Goal: Task Accomplishment & Management: Use online tool/utility

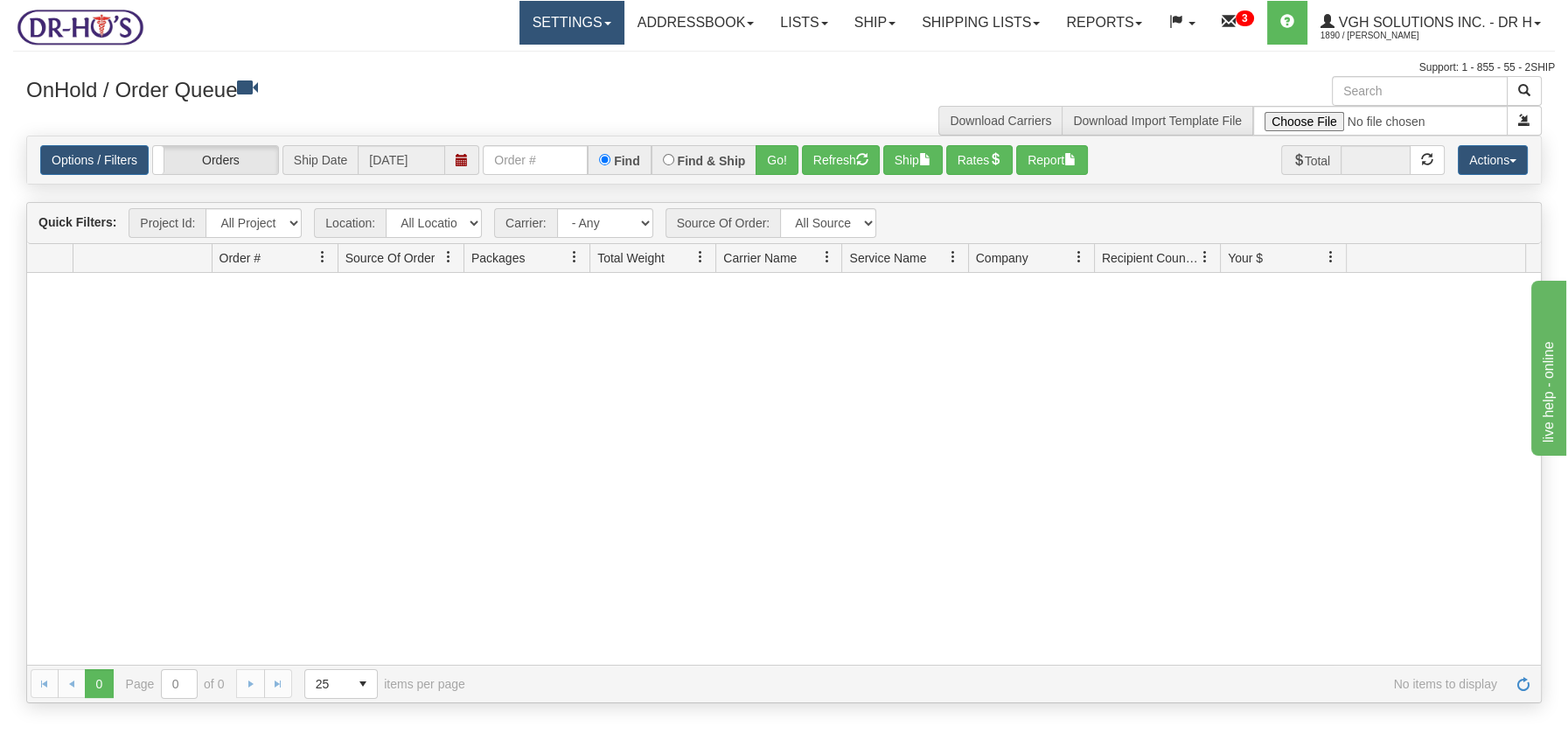
drag, startPoint x: 594, startPoint y: 28, endPoint x: 577, endPoint y: 33, distance: 17.7
click at [592, 28] on link "Settings" at bounding box center [571, 22] width 105 height 44
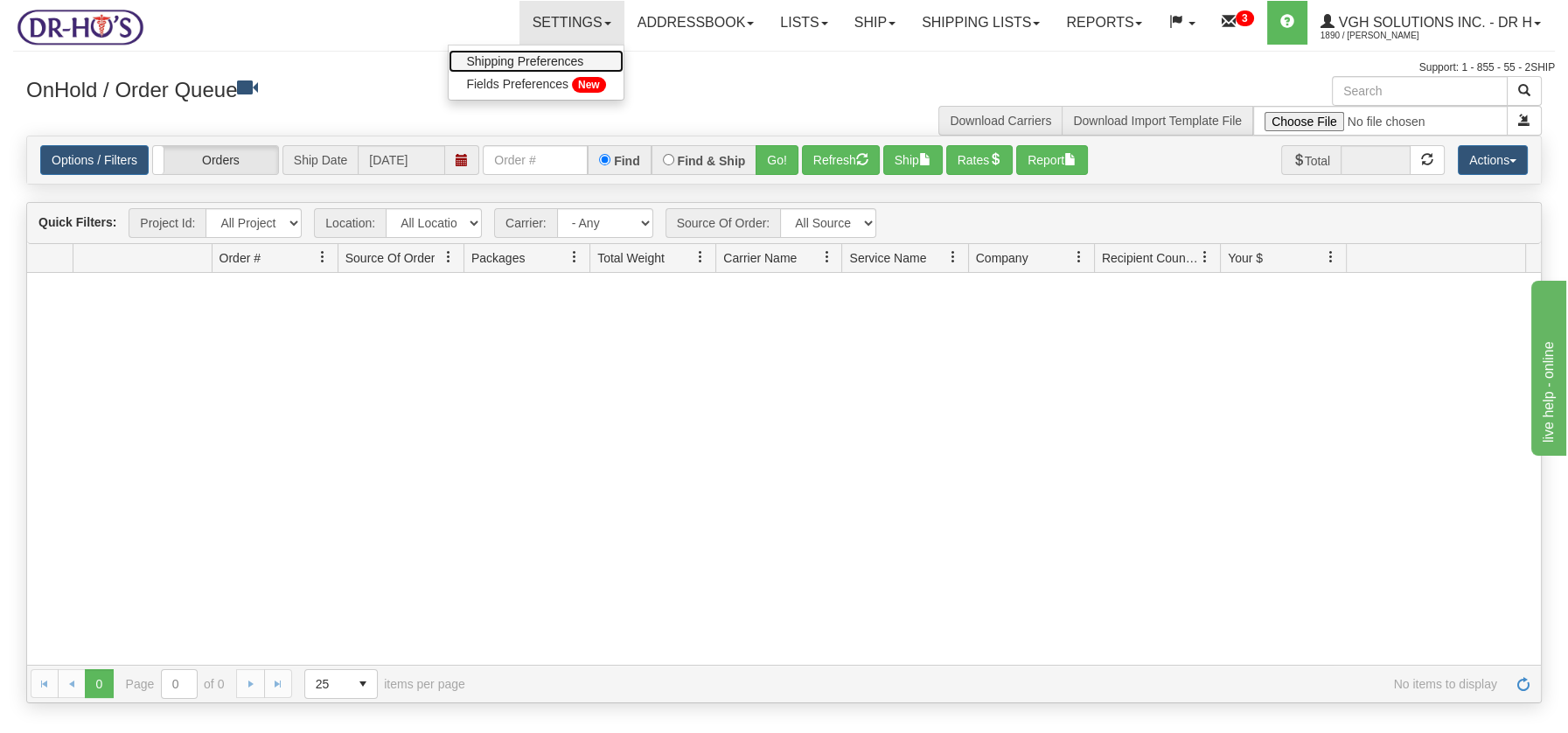
click at [543, 57] on span "Shipping Preferences" at bounding box center [525, 61] width 117 height 14
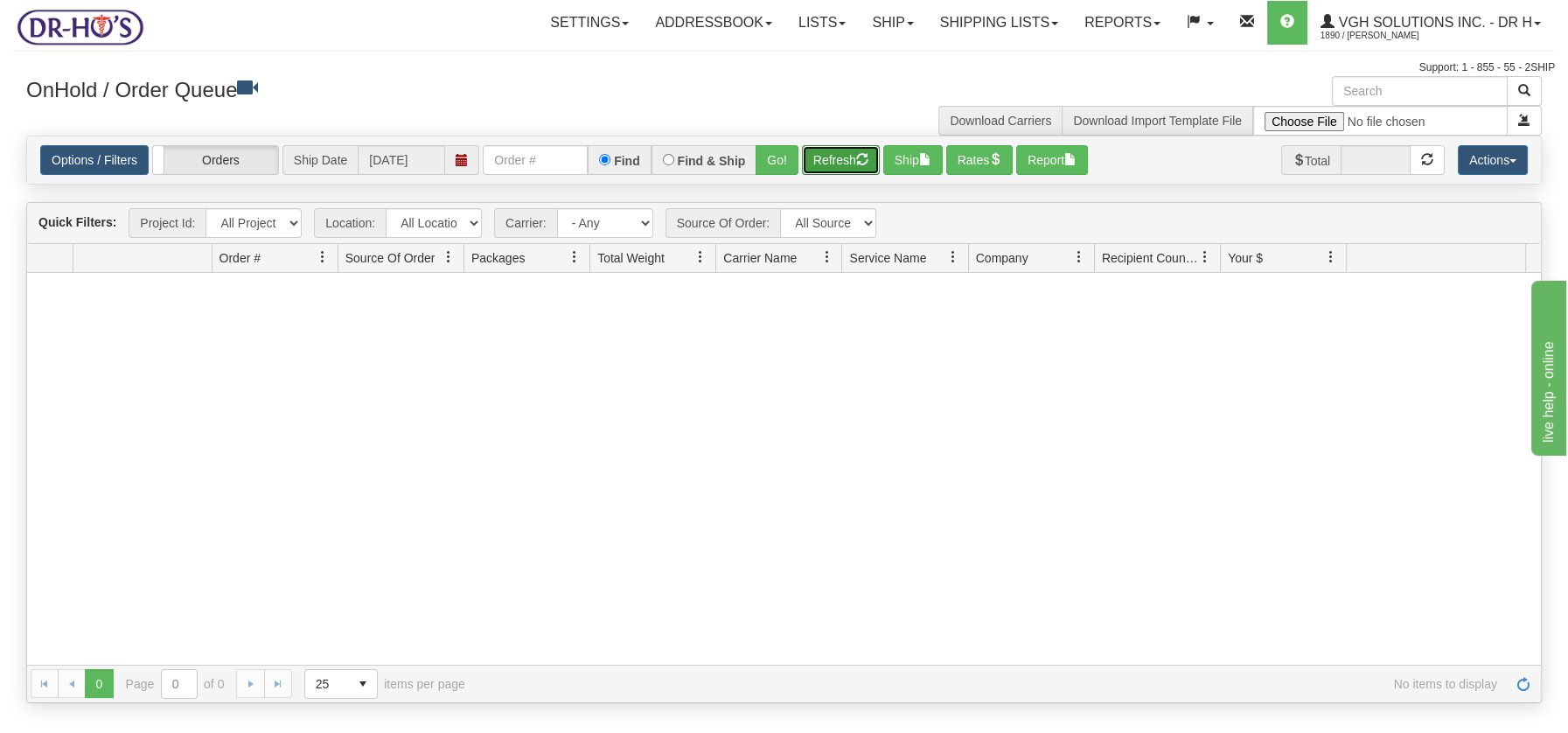
click at [830, 152] on button "Refresh" at bounding box center [841, 159] width 78 height 29
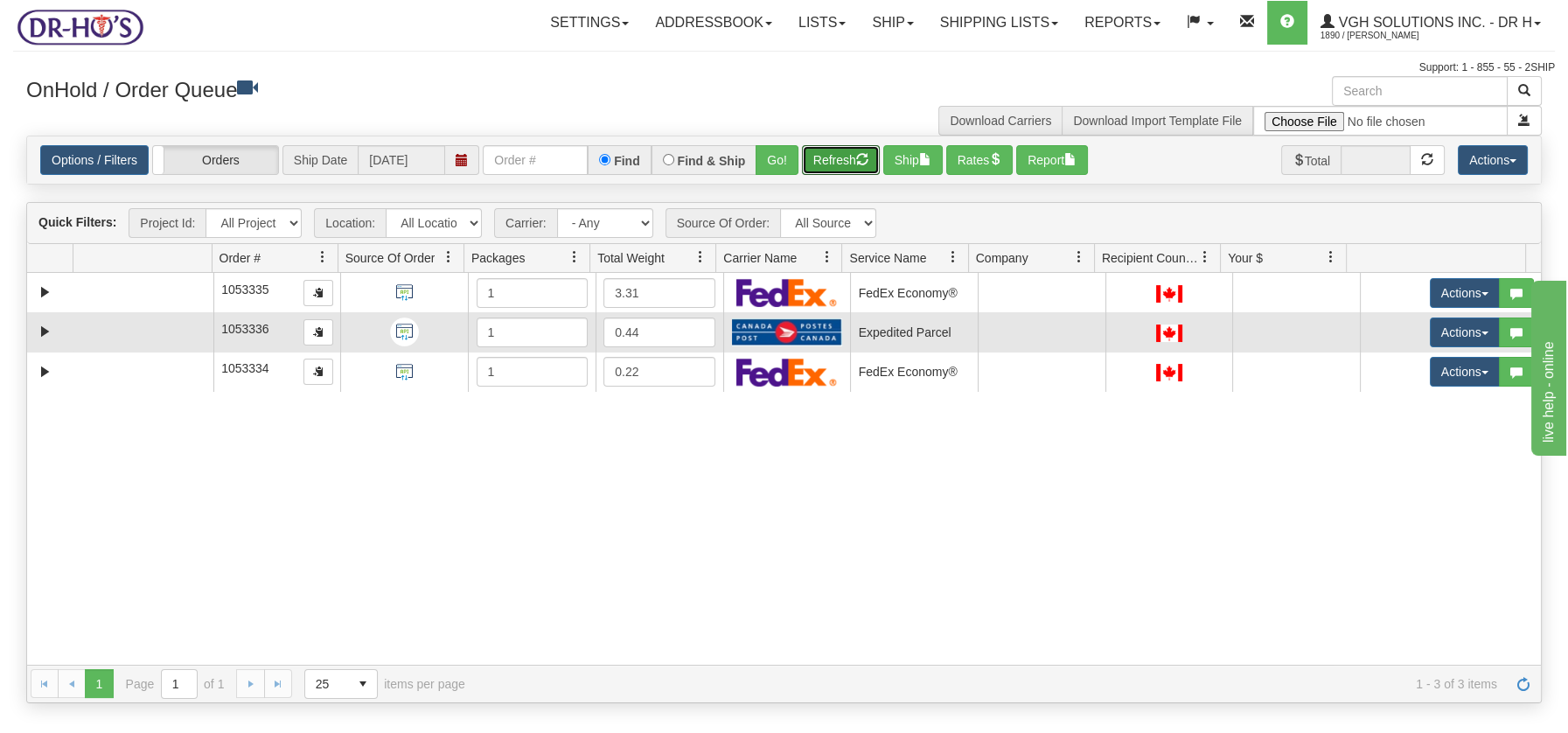
click at [95, 332] on td at bounding box center [142, 331] width 140 height 39
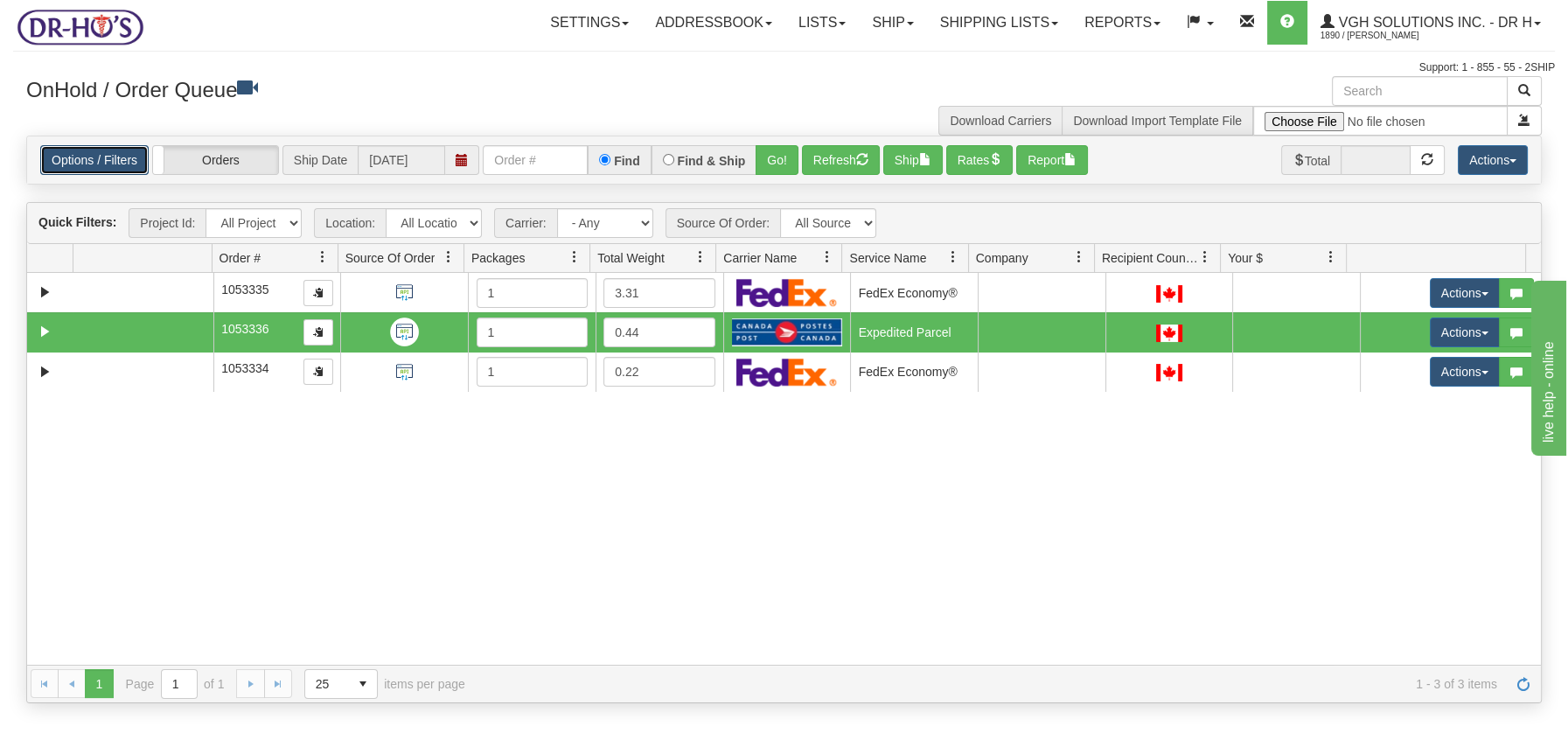
click at [49, 153] on link "Options / Filters" at bounding box center [94, 159] width 109 height 29
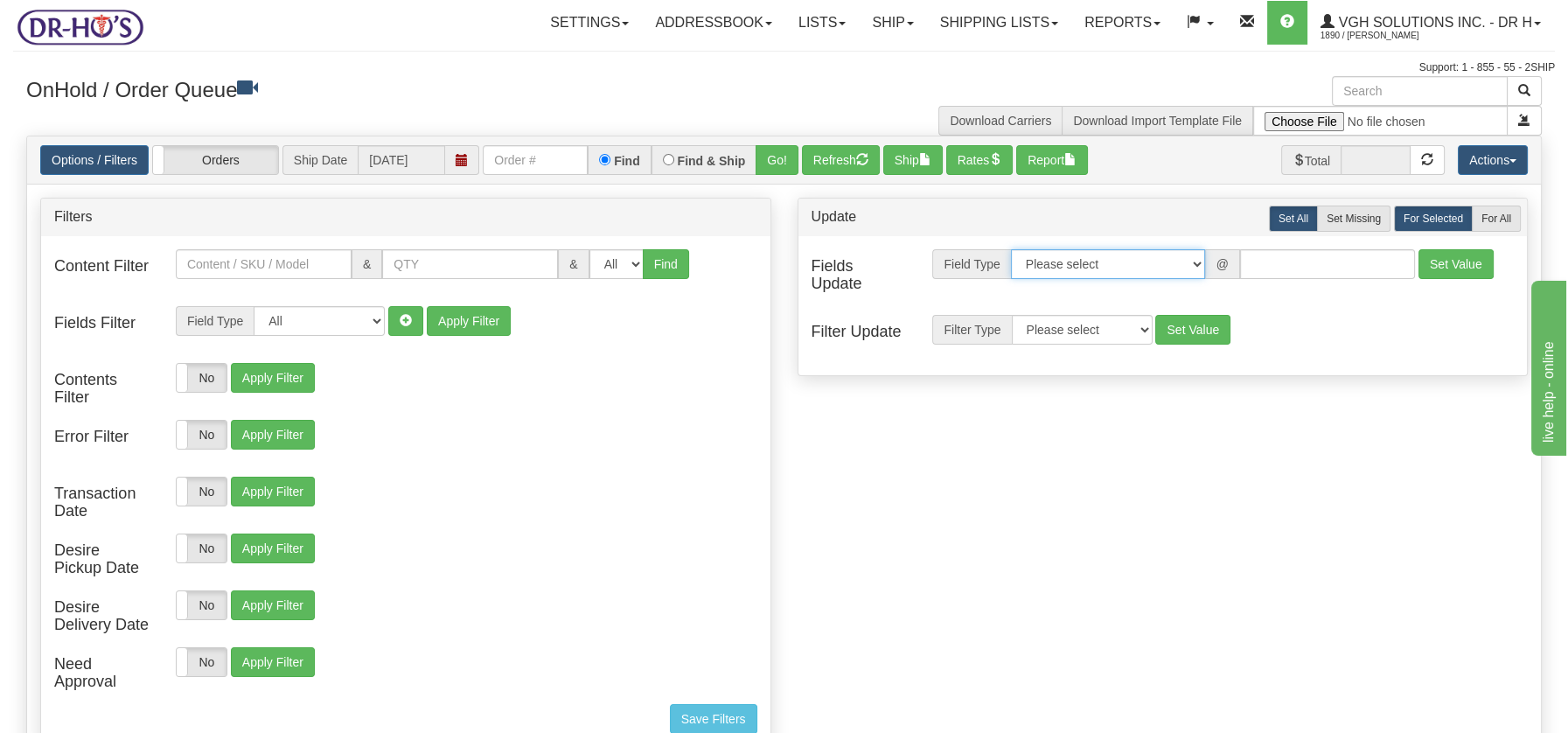
click at [1197, 264] on select "Please select Contact Person Company Country Country & State/Province City Zip …" at bounding box center [1108, 264] width 195 height 29
select select "94"
click at [1011, 249] on select "Please select Contact Person Company Country Country & State/Province City Zip …" at bounding box center [1108, 264] width 195 height 29
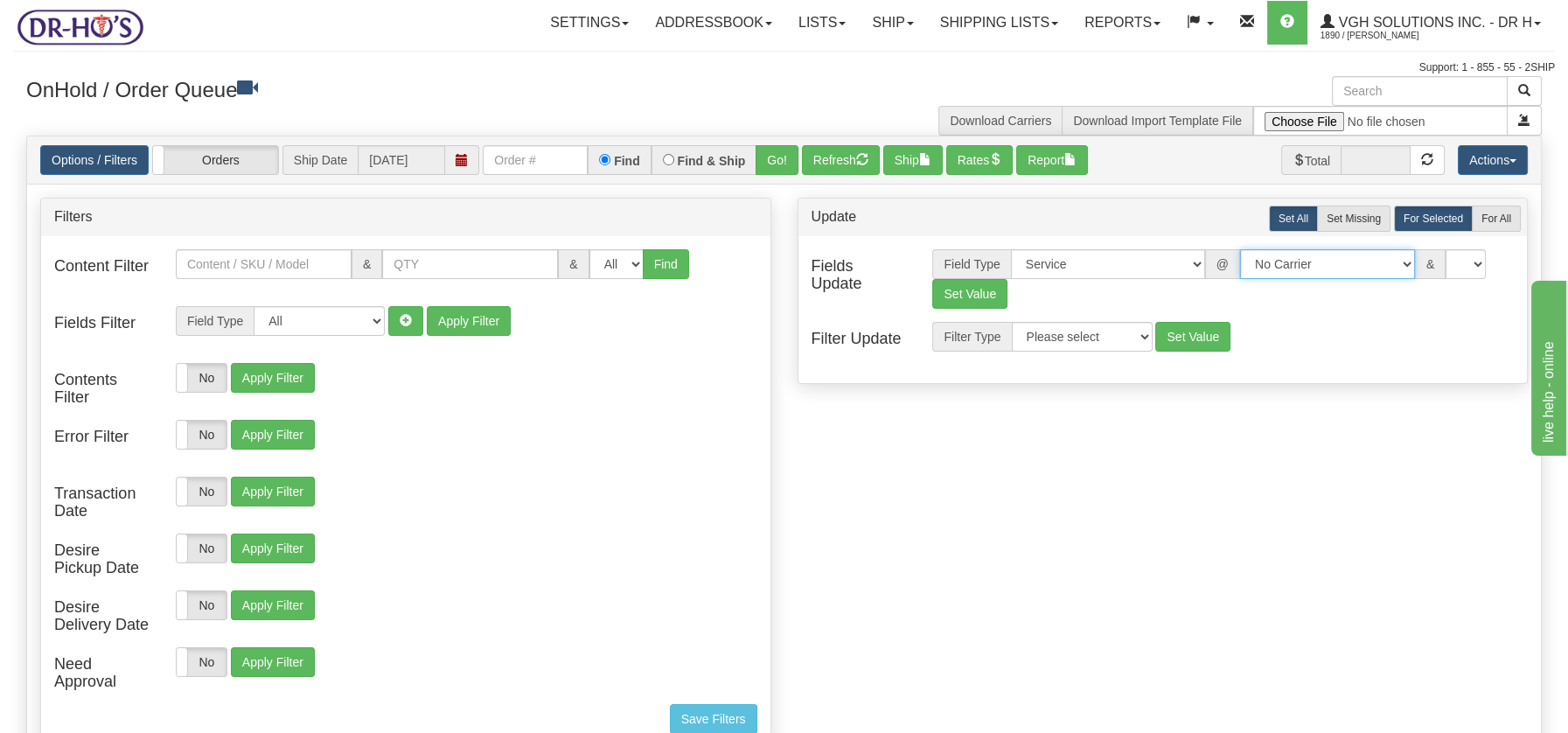
click at [1395, 270] on select "No Carrier FedEx UPS Purolator Canpar Canada Post BeSwyft Kindersley. Day & Ros…" at bounding box center [1327, 264] width 175 height 29
select select "2"
click at [1240, 249] on select "No Carrier FedEx UPS Purolator Canpar Canada Post BeSwyft Kindersley. Day & Ros…" at bounding box center [1327, 264] width 175 height 29
click at [1503, 258] on select "US -> US - 70 - FedEx 1 Day® Freight US -> US - 03 - FedEx 2 Day® US -> US - 49…" at bounding box center [1426, 264] width 175 height 29
select select "20"
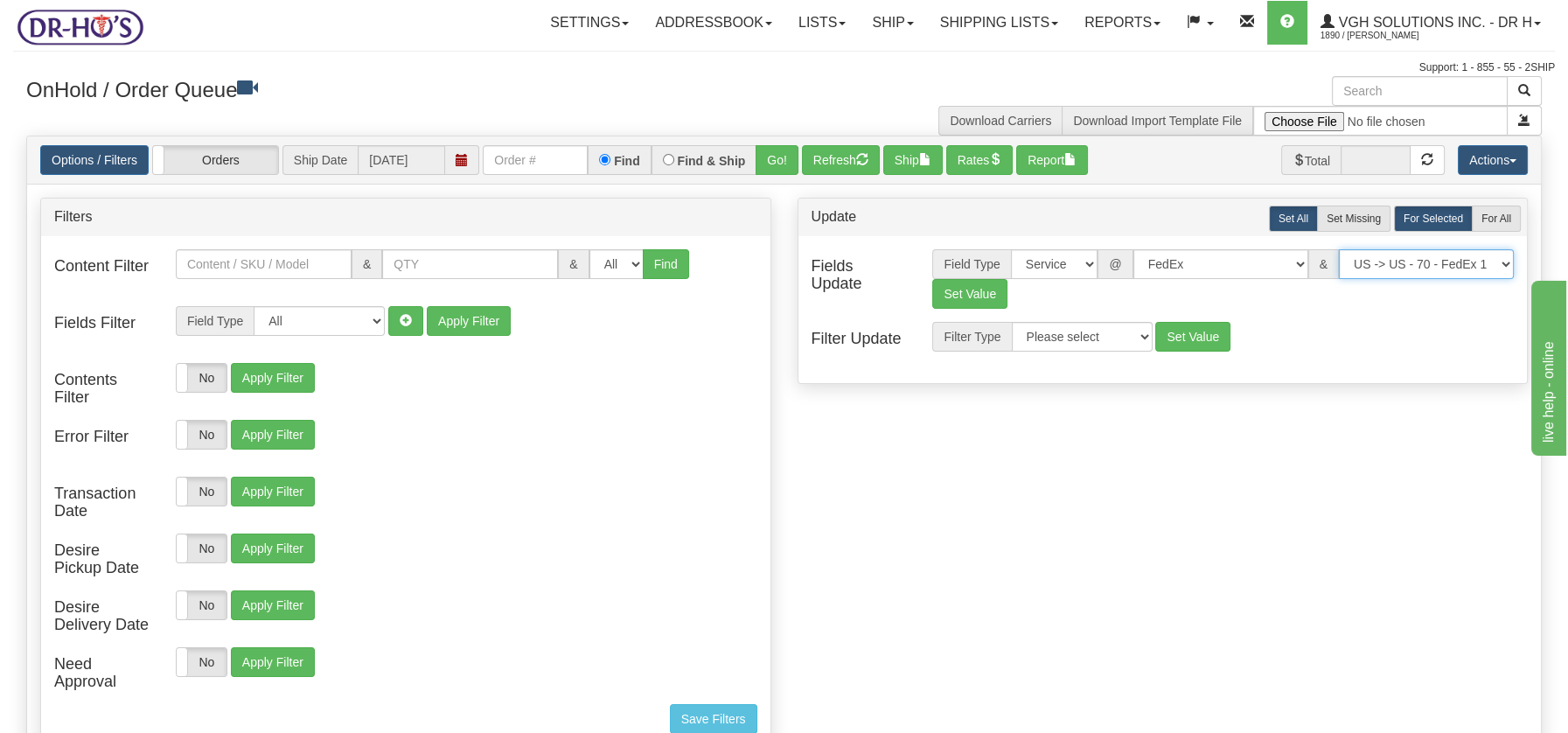
click at [1339, 249] on select "US -> US - 70 - FedEx 1 Day® Freight US -> US - 03 - FedEx 2 Day® US -> US - 49…" at bounding box center [1426, 264] width 175 height 29
click at [974, 297] on button "Set Value" at bounding box center [970, 293] width 75 height 29
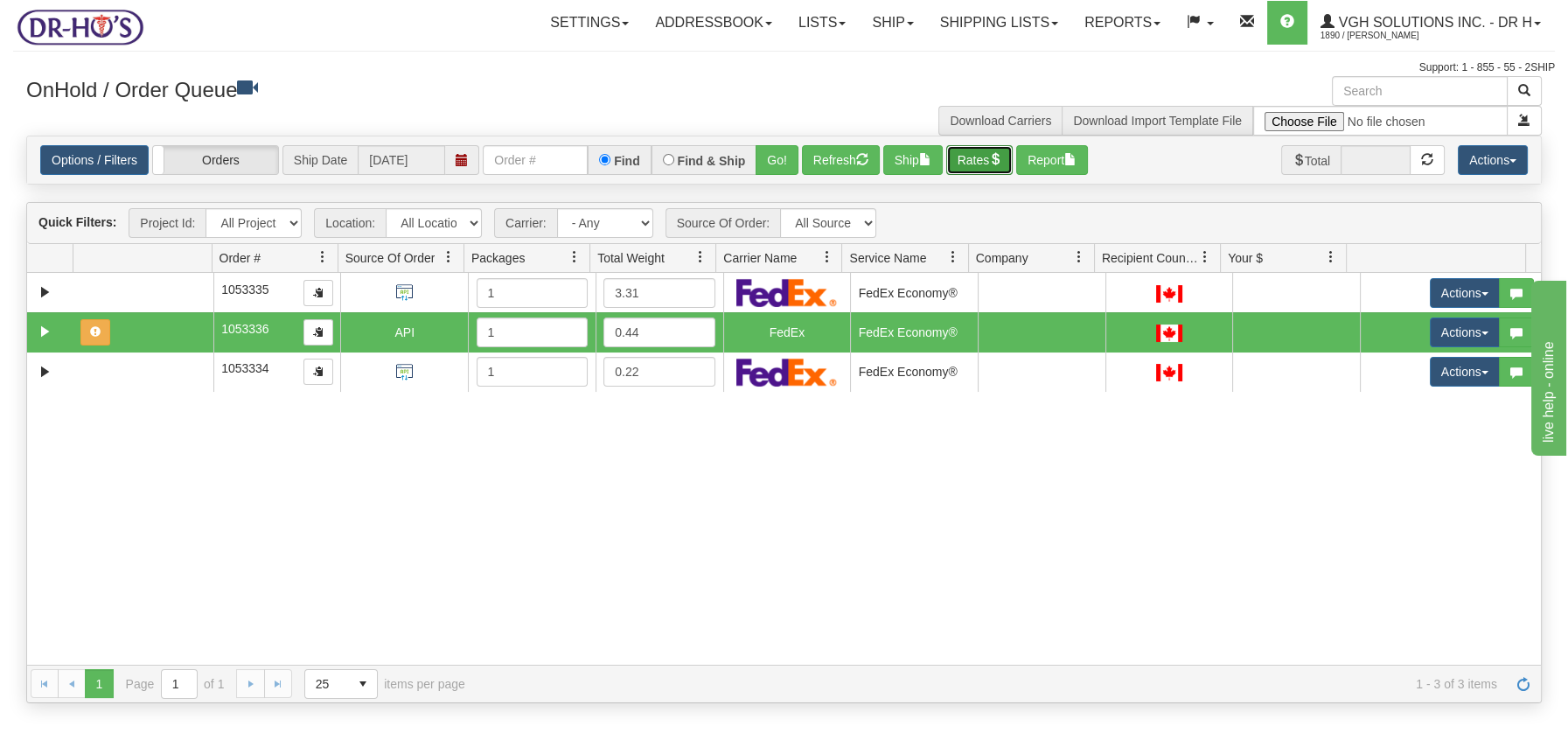
click at [1001, 155] on span "button" at bounding box center [995, 159] width 13 height 13
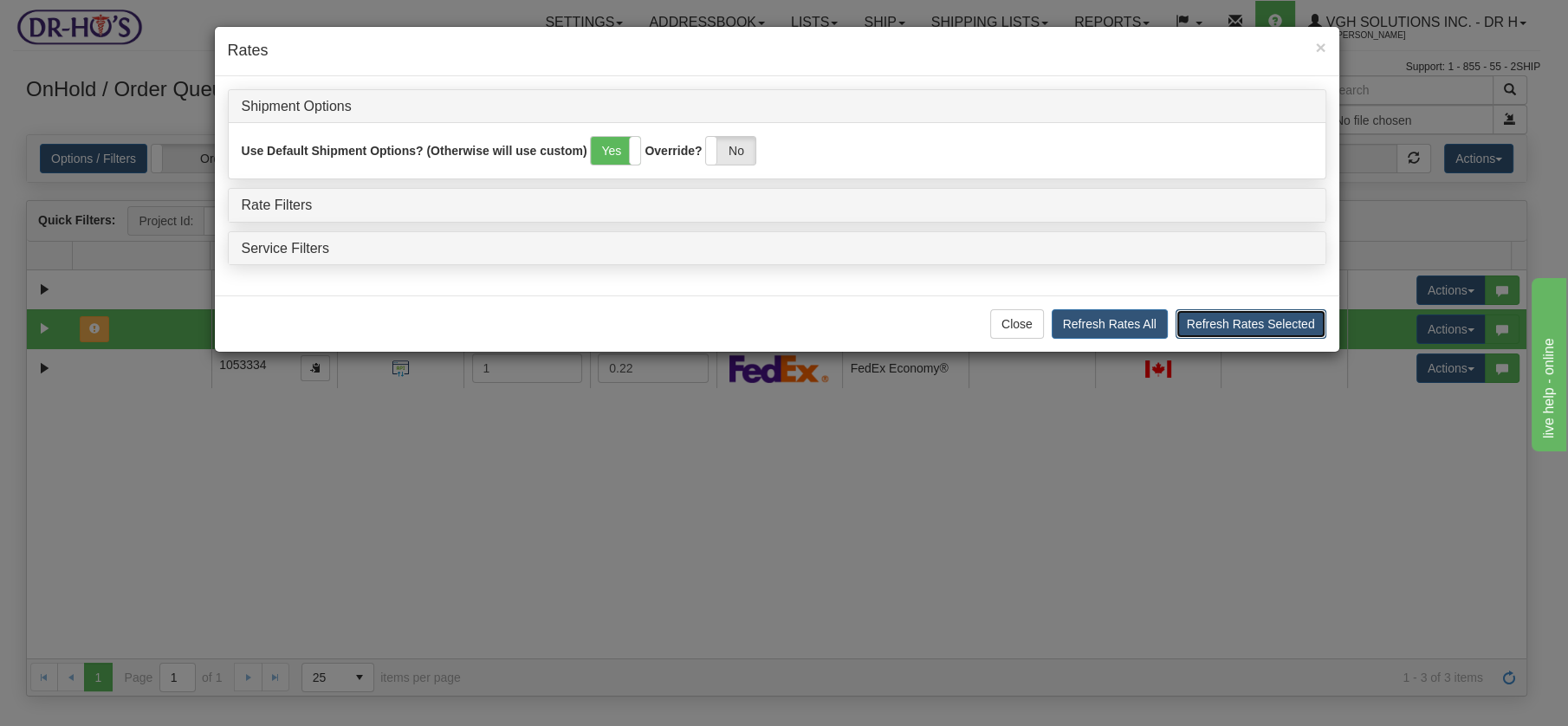
click at [1232, 317] on button "Refresh Rates Selected" at bounding box center [1251, 323] width 151 height 29
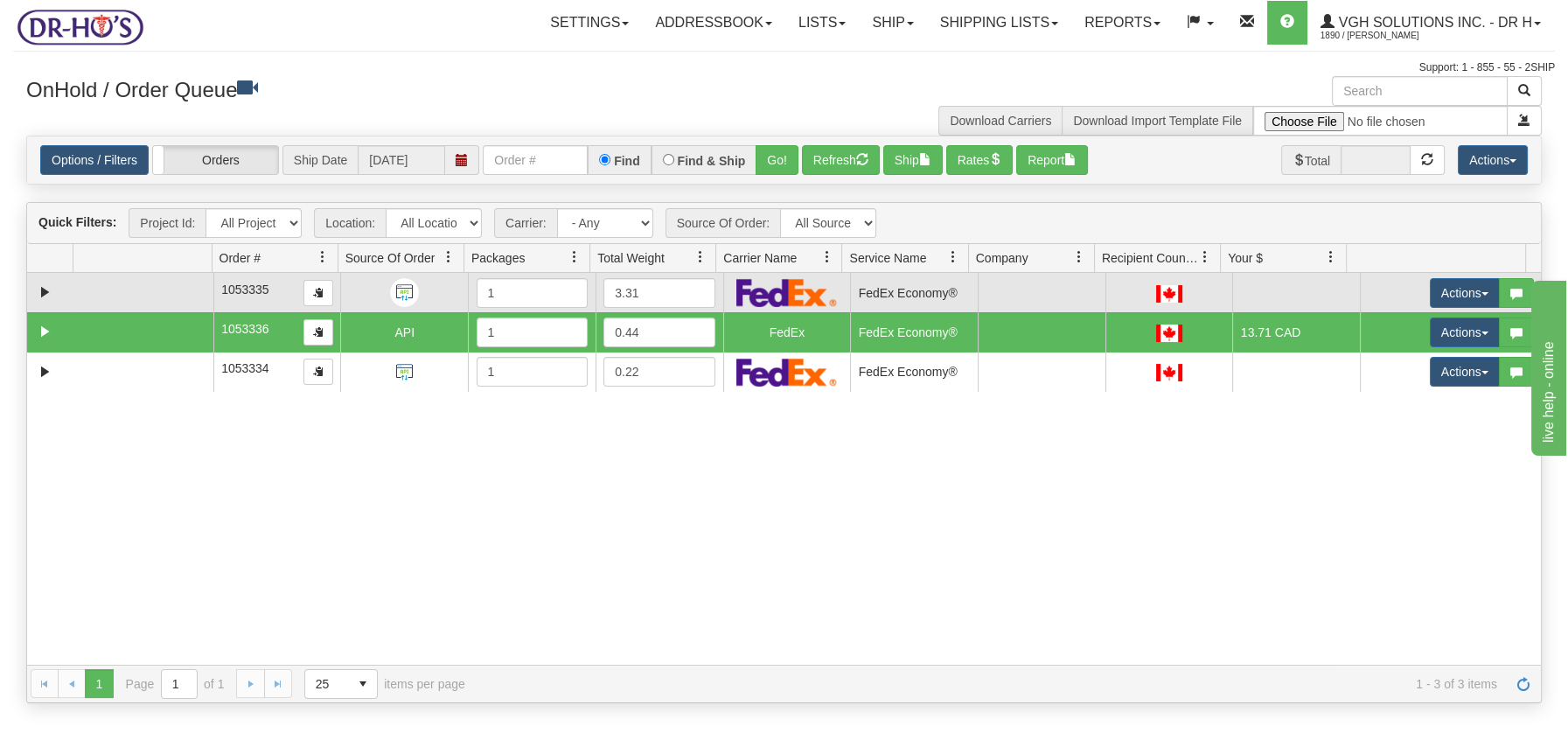
click at [170, 297] on td at bounding box center [142, 292] width 140 height 39
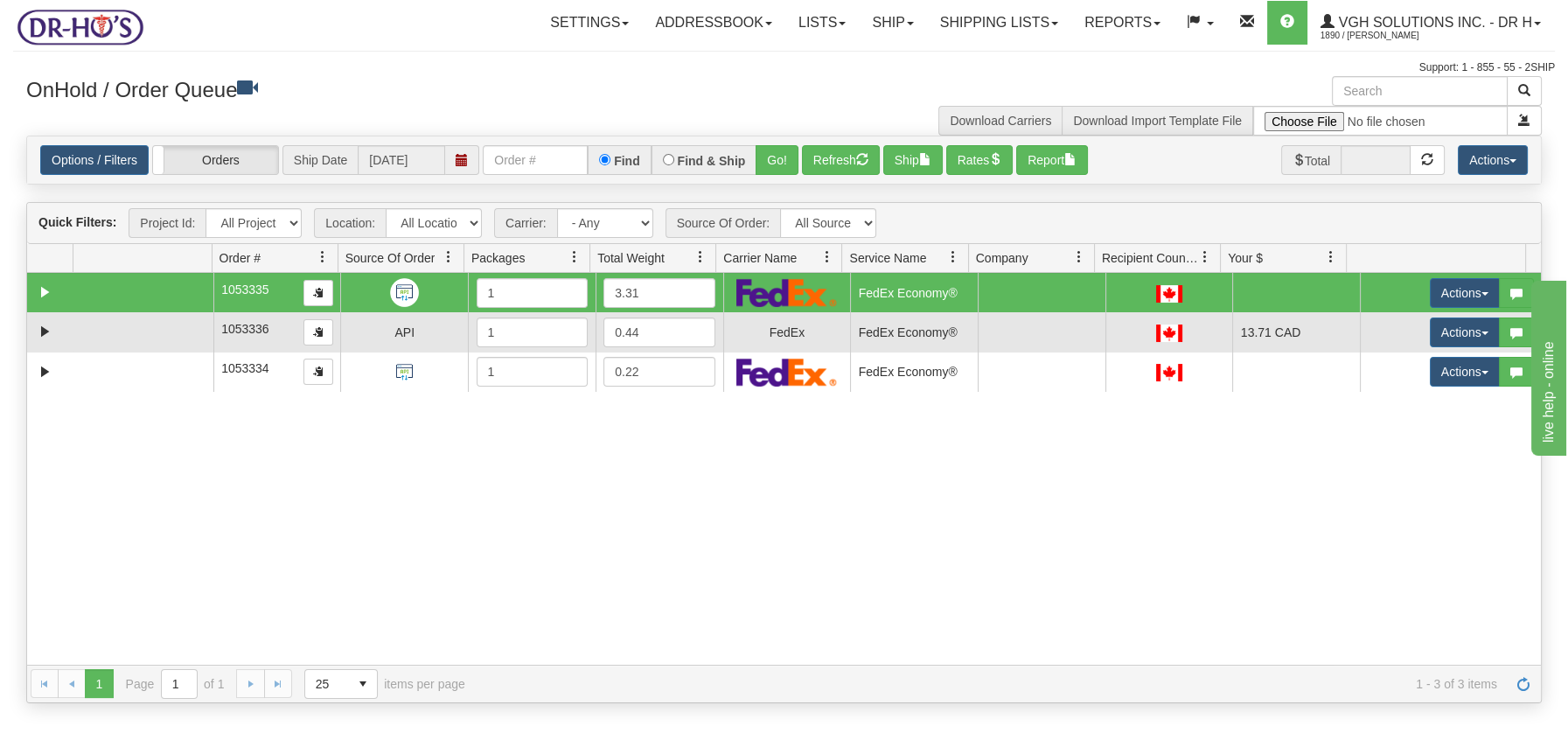
click at [163, 314] on td at bounding box center [142, 331] width 140 height 39
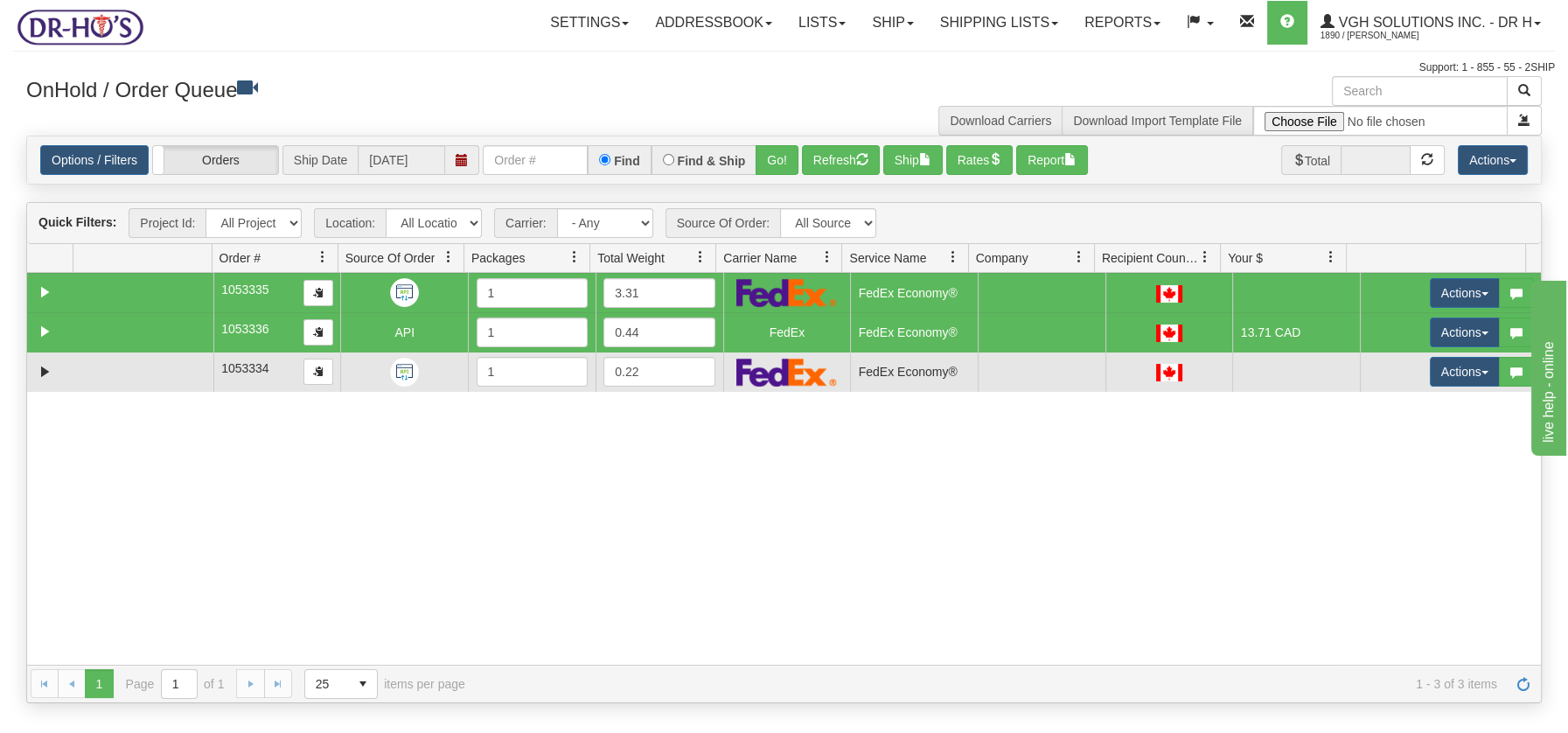
click at [162, 377] on td at bounding box center [142, 371] width 140 height 39
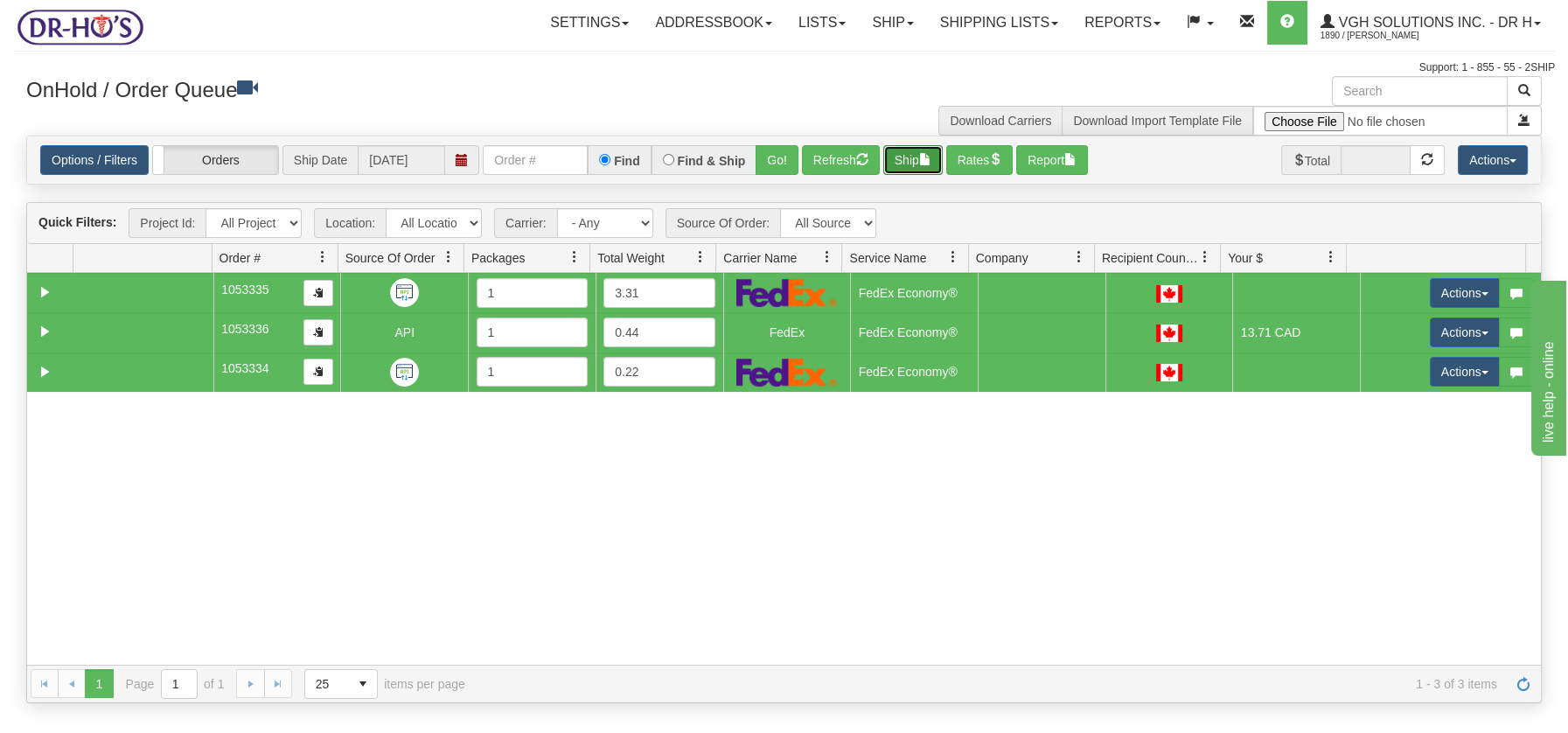
click at [906, 157] on button "Ship" at bounding box center [912, 159] width 60 height 29
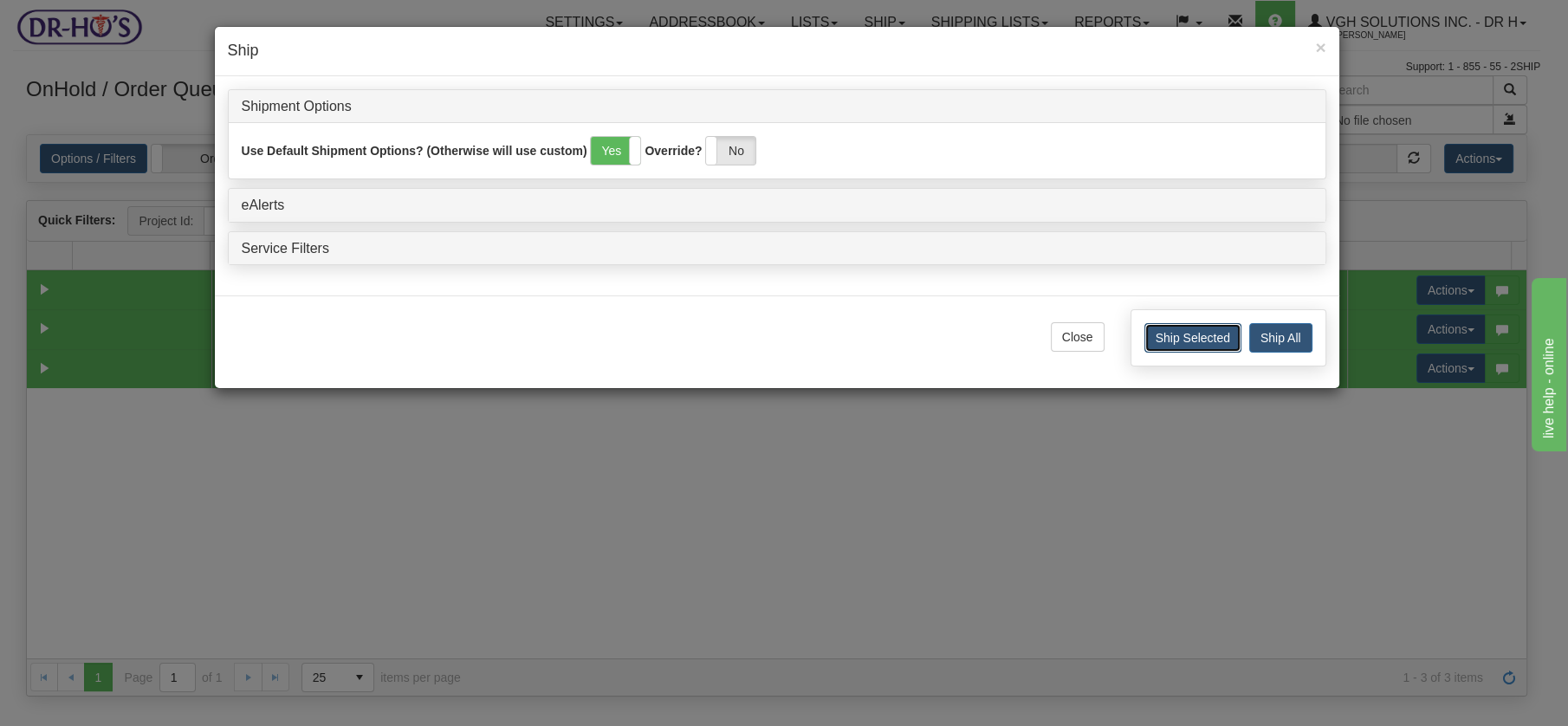
click at [1188, 338] on button "Ship Selected" at bounding box center [1193, 338] width 97 height 29
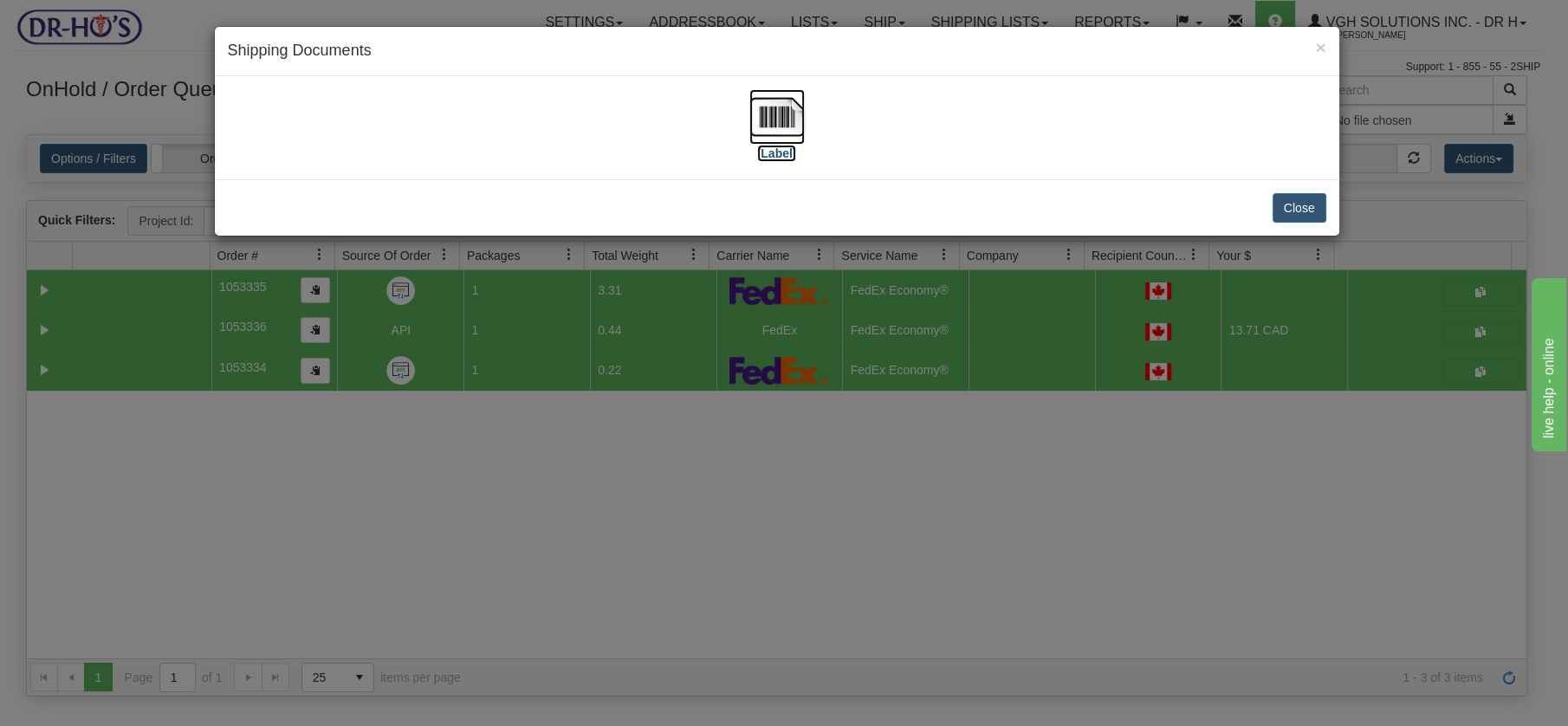
click at [784, 121] on img at bounding box center [777, 116] width 55 height 55
click at [1303, 206] on button "Close" at bounding box center [1299, 207] width 53 height 29
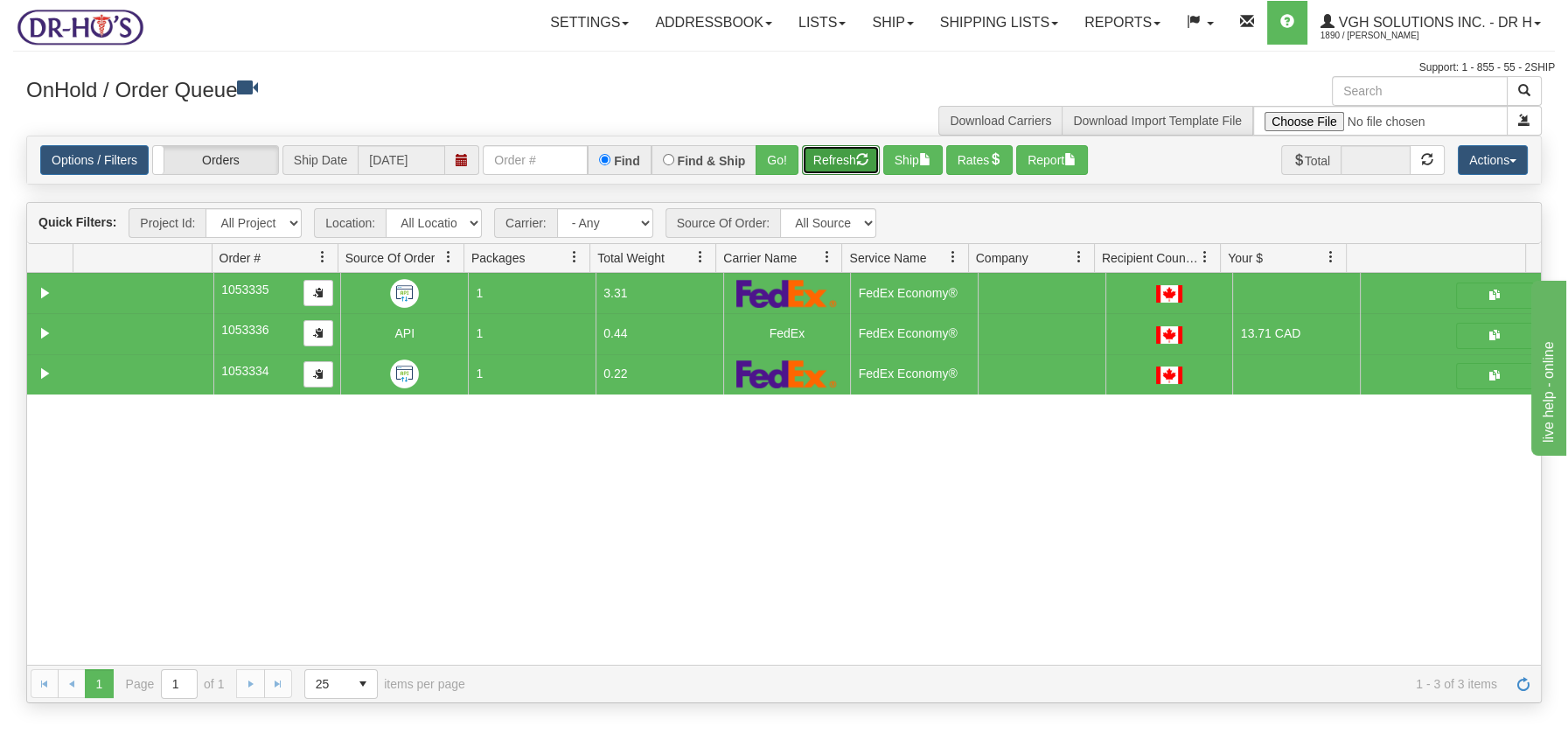
click at [818, 163] on button "Refresh" at bounding box center [841, 159] width 78 height 29
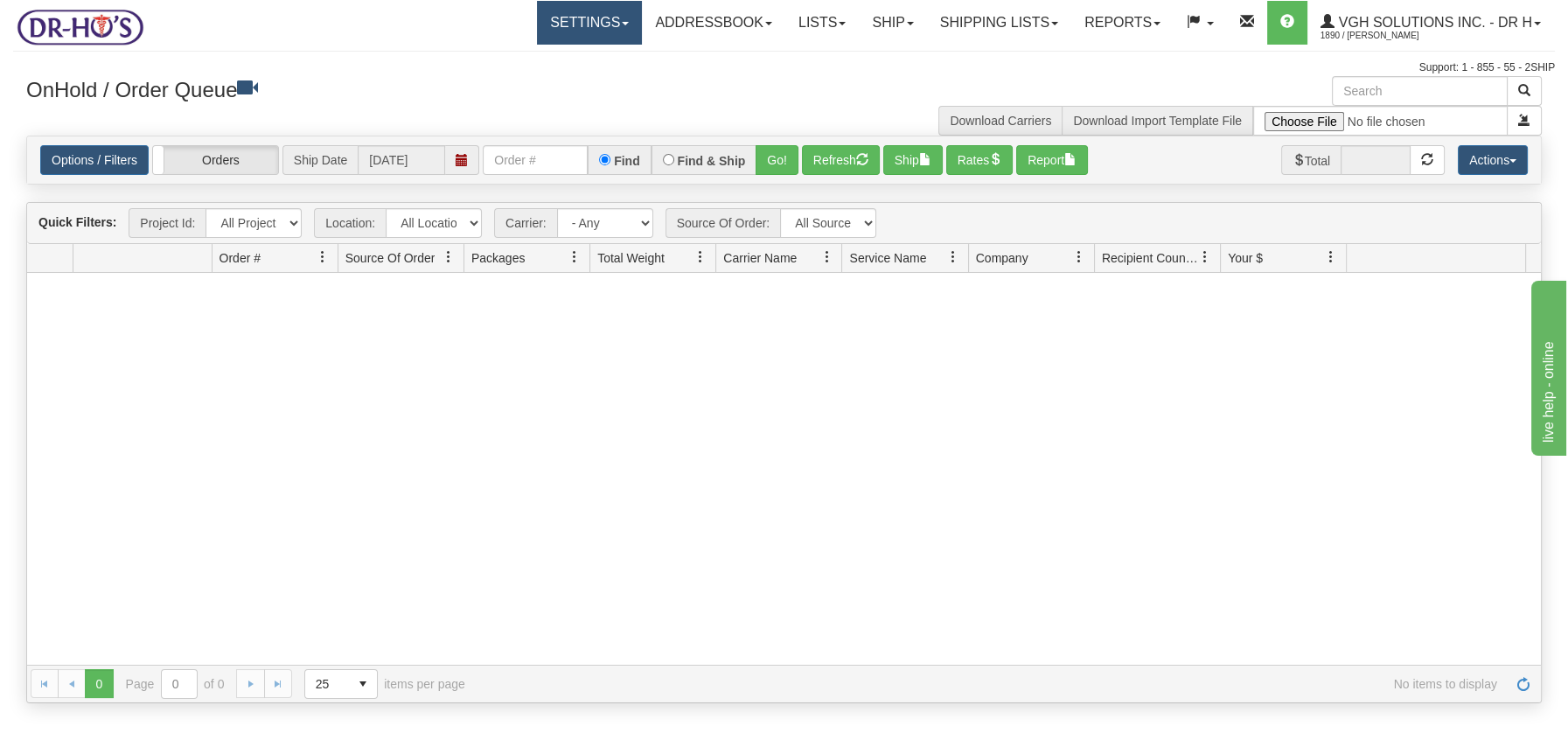
click at [622, 22] on span at bounding box center [625, 23] width 7 height 4
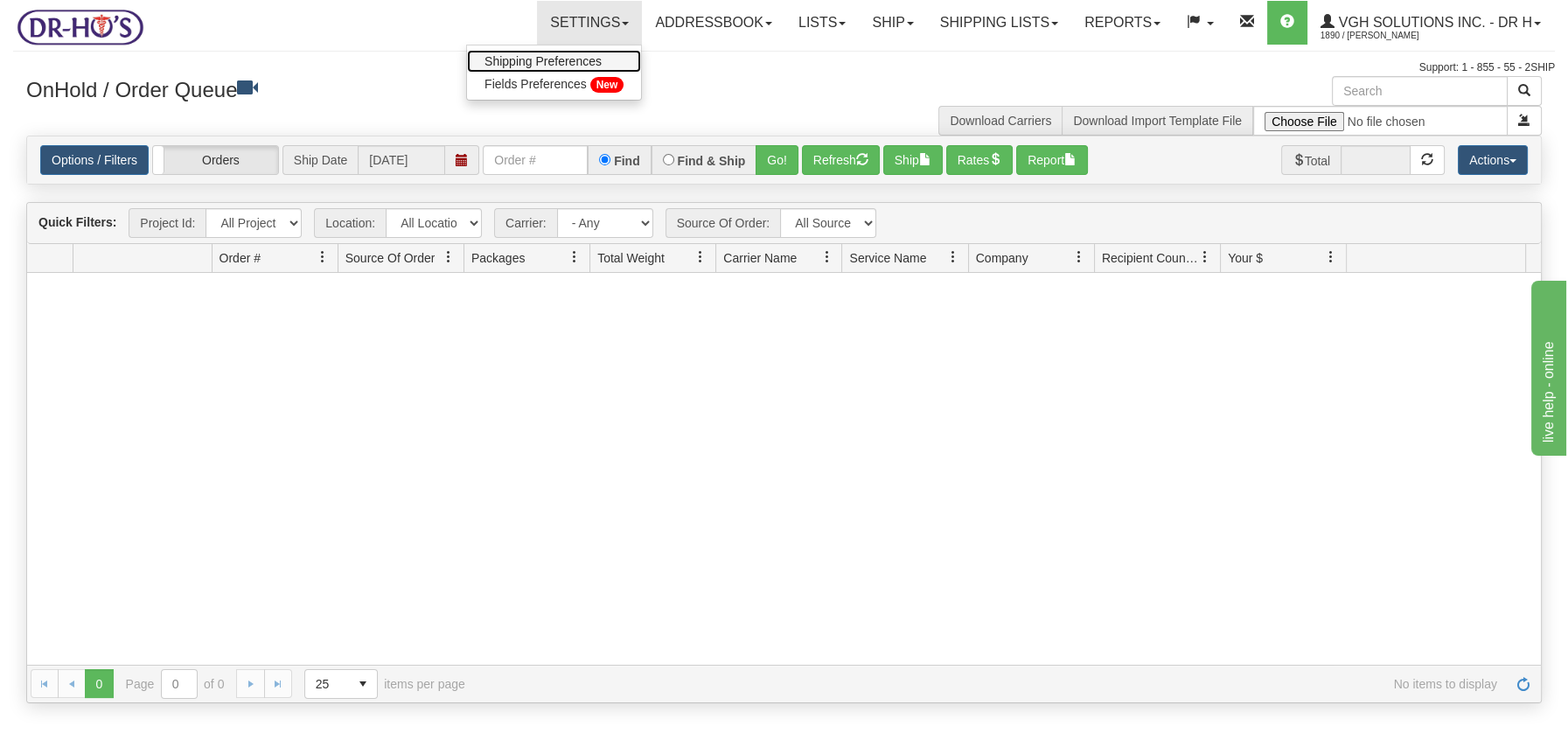
click at [575, 54] on span "Shipping Preferences" at bounding box center [544, 61] width 117 height 14
